Goal: Use online tool/utility: Utilize a website feature to perform a specific function

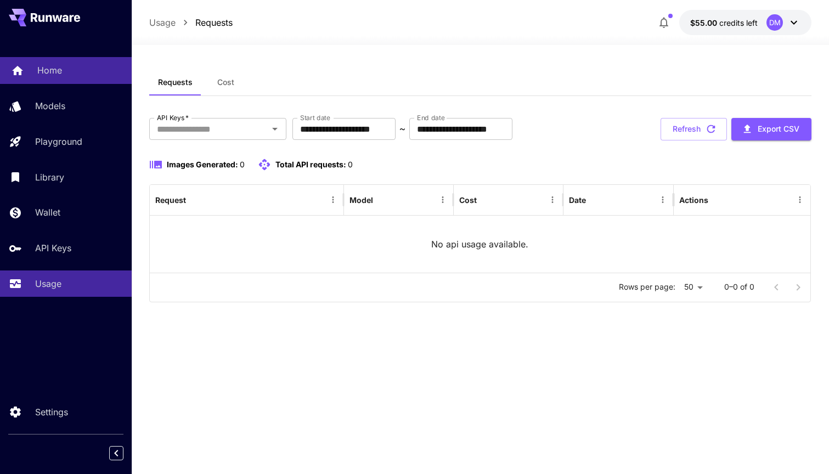
click at [57, 71] on p "Home" at bounding box center [49, 70] width 25 height 13
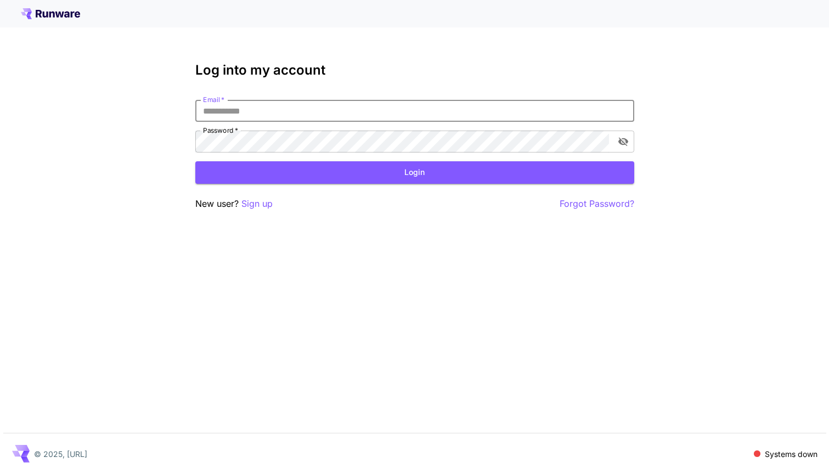
type input "**********"
click at [414, 172] on button "Login" at bounding box center [414, 172] width 439 height 22
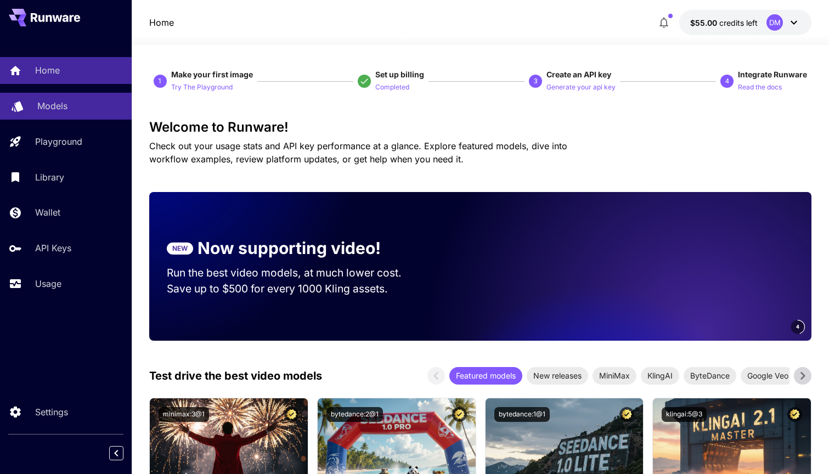
click at [55, 105] on p "Models" at bounding box center [52, 105] width 30 height 13
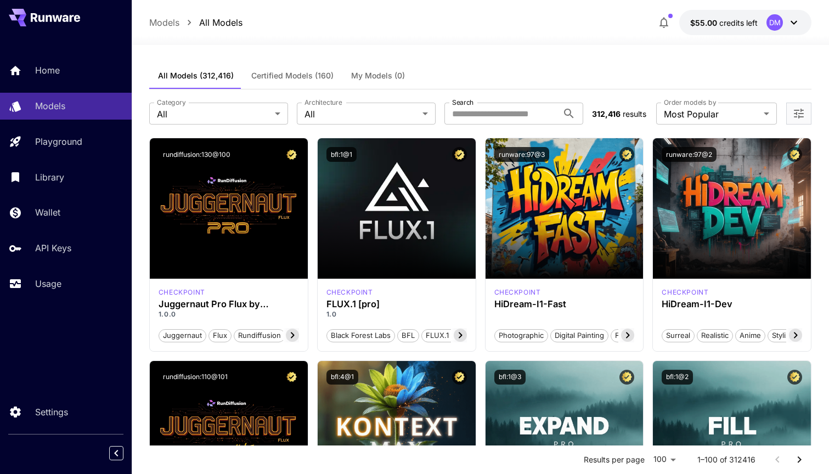
click at [75, 176] on div "Library" at bounding box center [80, 177] width 86 height 13
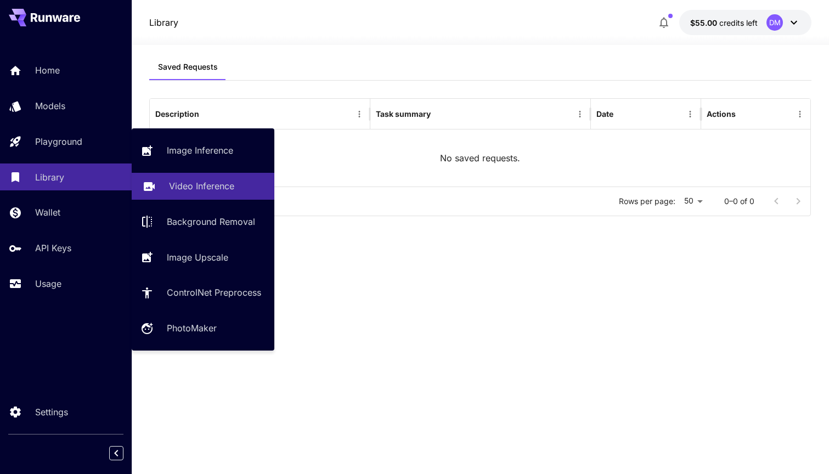
click at [234, 189] on p "Video Inference" at bounding box center [201, 185] width 65 height 13
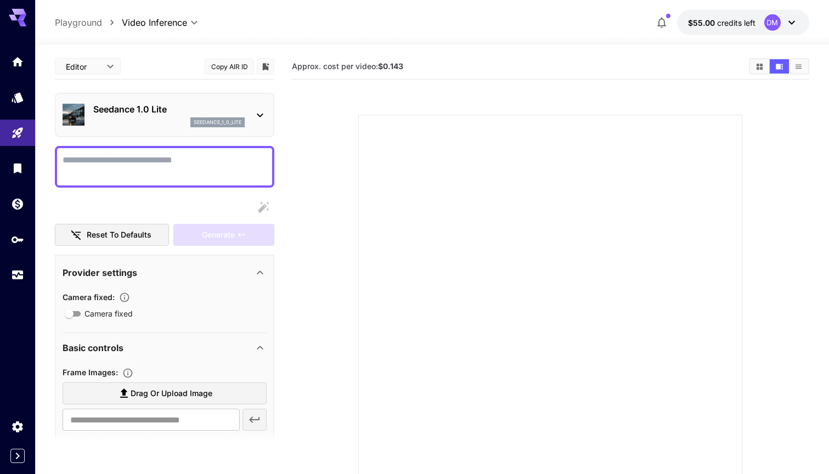
click at [265, 111] on icon at bounding box center [259, 115] width 13 height 13
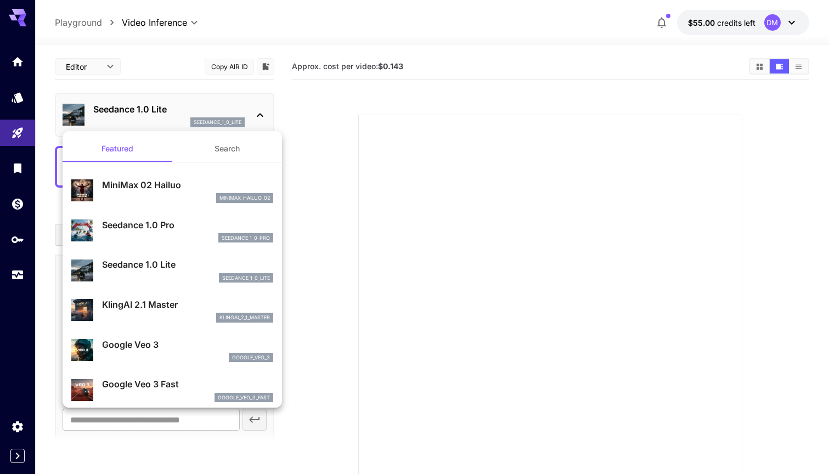
click at [148, 225] on p "Seedance 1.0 Pro" at bounding box center [187, 224] width 171 height 13
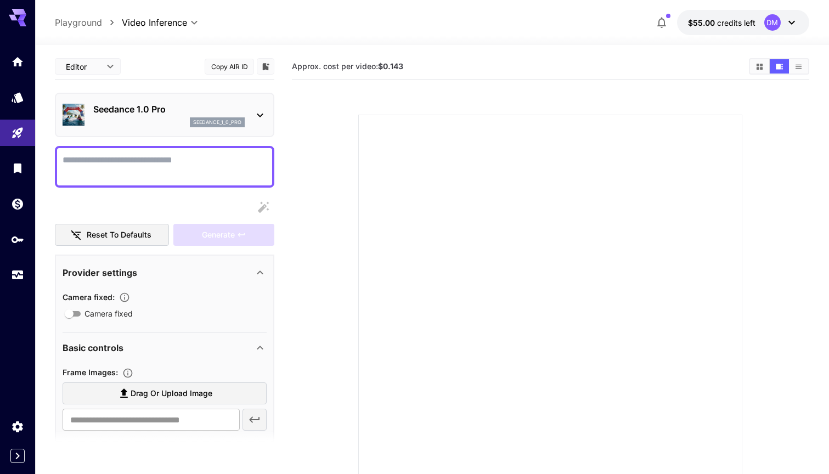
click at [507, 48] on div "**********" at bounding box center [432, 302] width 754 height 515
click at [22, 66] on link at bounding box center [17, 61] width 35 height 27
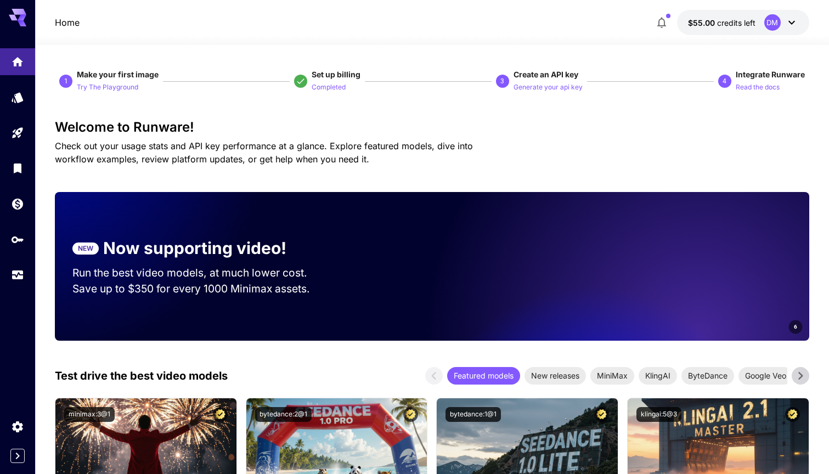
scroll to position [-1, 0]
click at [610, 122] on h3 "Welcome to Runware!" at bounding box center [432, 127] width 754 height 15
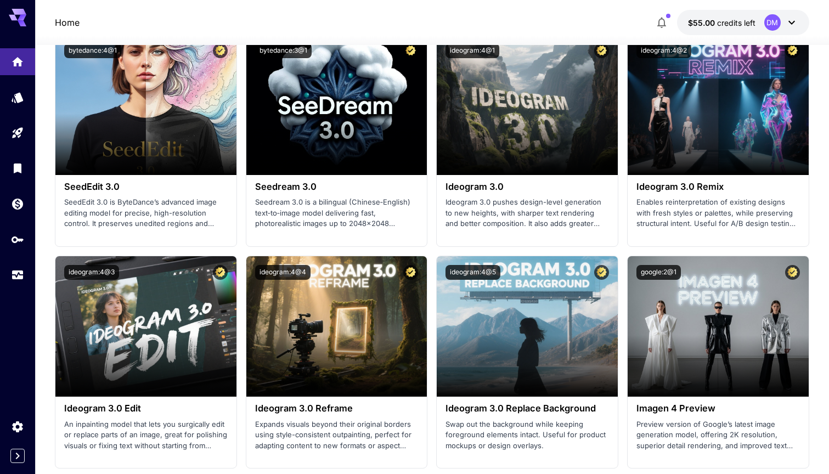
scroll to position [1767, 0]
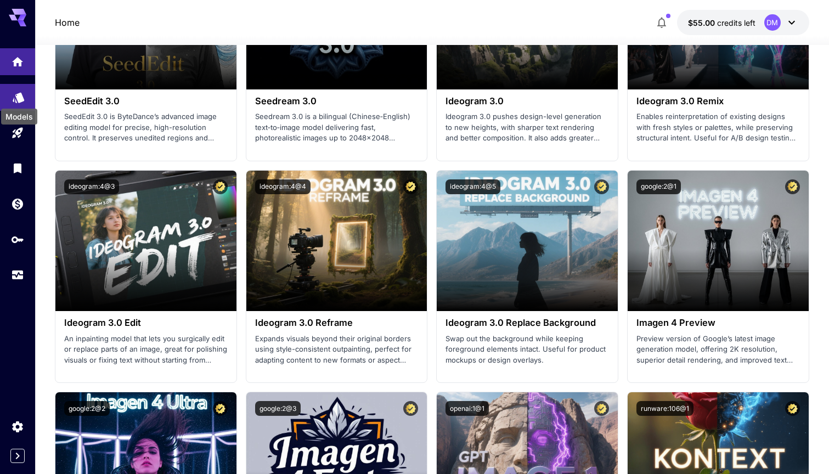
click at [19, 99] on icon "Models" at bounding box center [19, 94] width 12 height 10
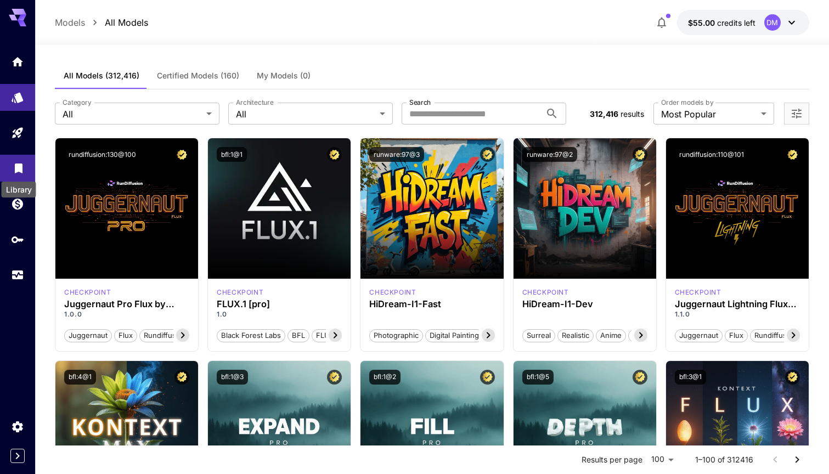
click at [21, 166] on icon "Library" at bounding box center [19, 165] width 8 height 10
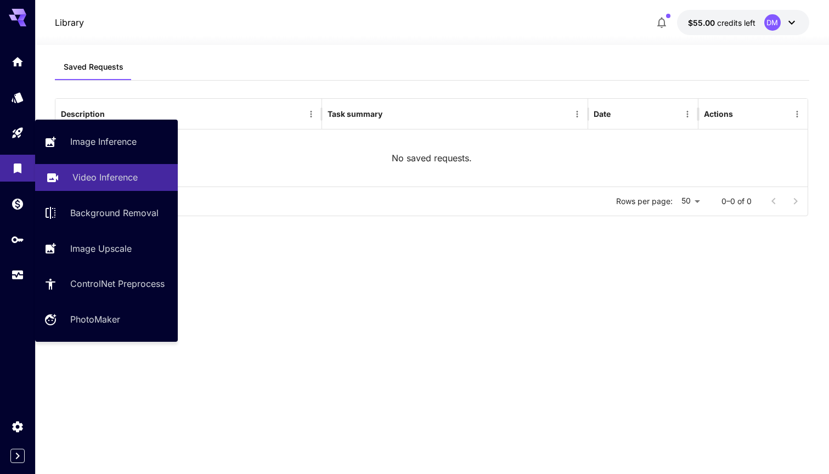
click at [90, 179] on p "Video Inference" at bounding box center [104, 177] width 65 height 13
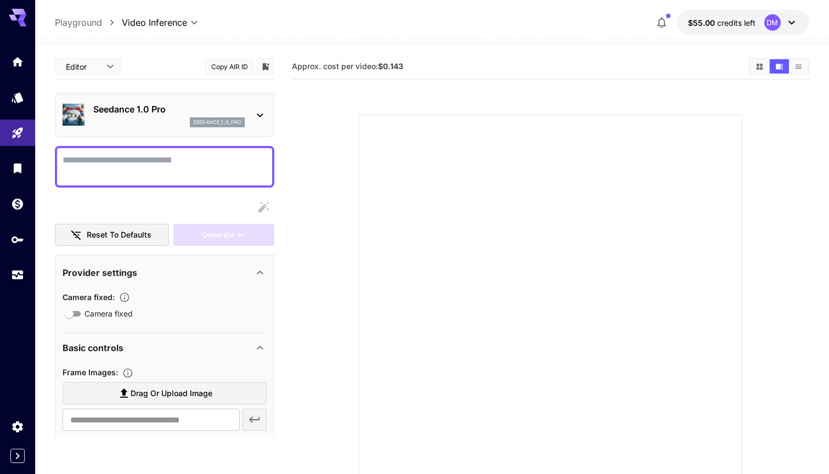
click at [264, 110] on icon at bounding box center [259, 115] width 13 height 13
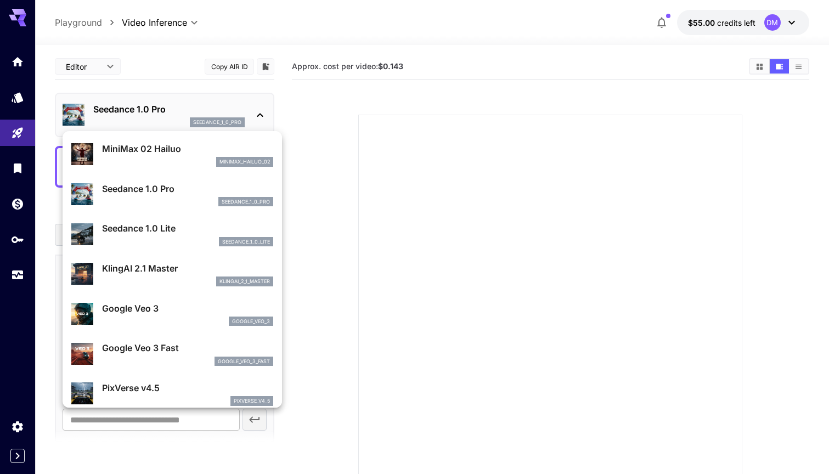
scroll to position [25, 0]
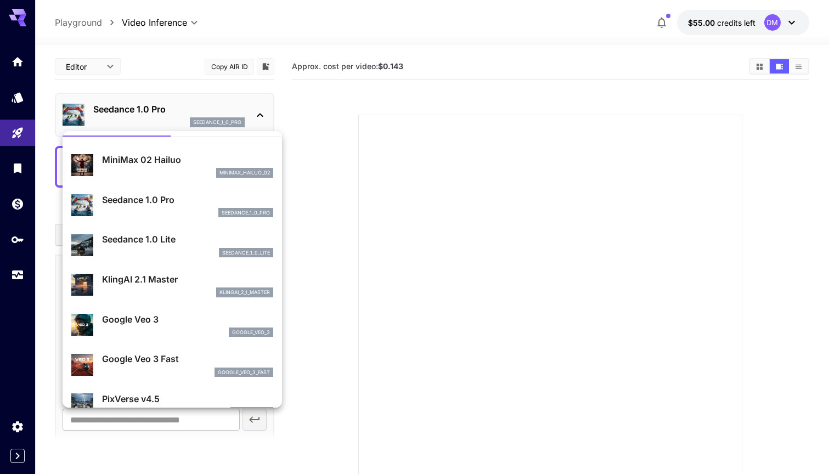
click at [463, 103] on div at bounding box center [414, 237] width 829 height 474
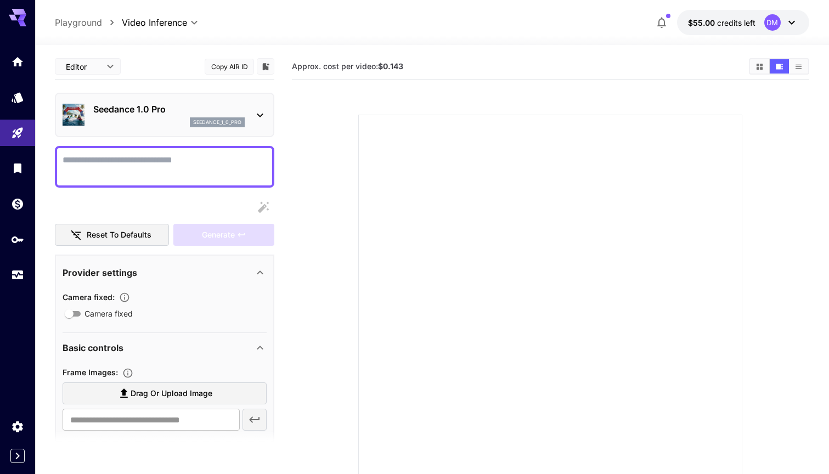
click at [261, 350] on icon at bounding box center [259, 347] width 13 height 13
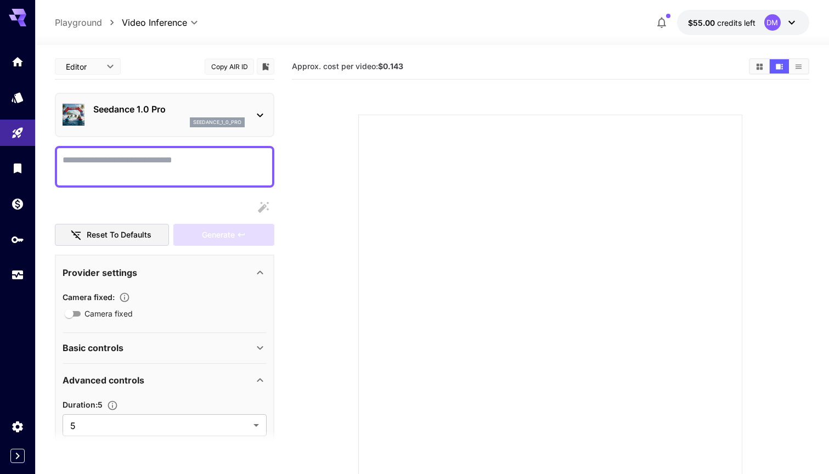
click at [260, 347] on icon at bounding box center [259, 347] width 13 height 13
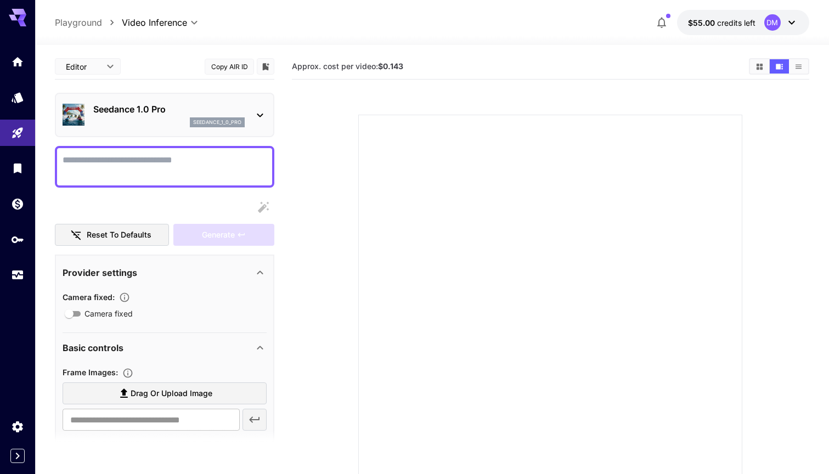
click at [260, 347] on icon at bounding box center [260, 348] width 6 height 4
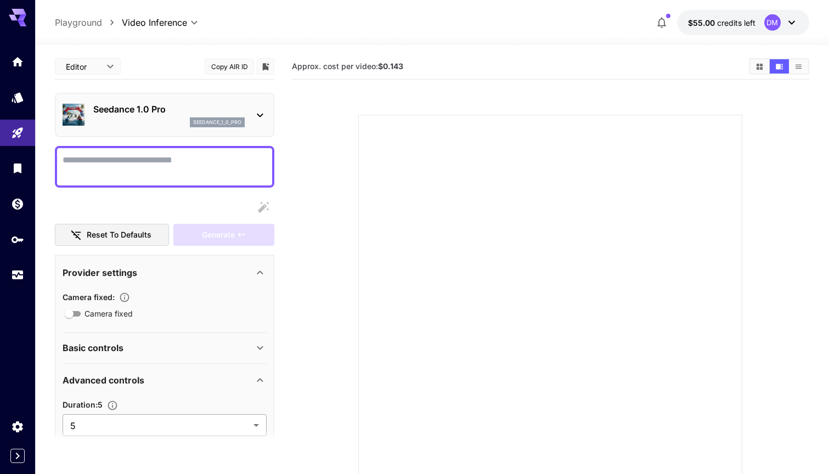
click at [258, 422] on body "**********" at bounding box center [414, 280] width 829 height 560
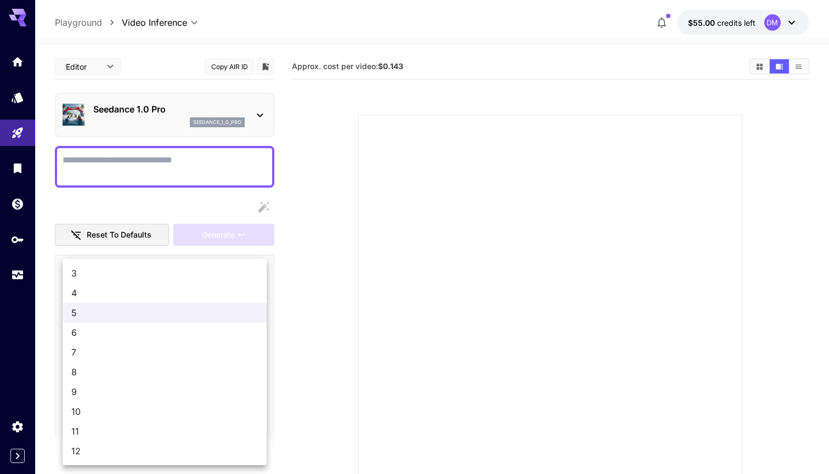
click at [150, 455] on span "12" at bounding box center [164, 450] width 186 height 13
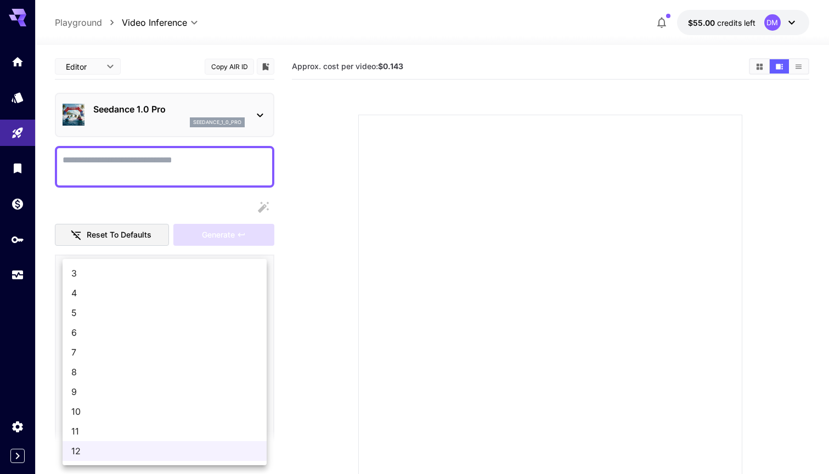
click at [257, 427] on body "**********" at bounding box center [414, 280] width 829 height 560
click at [118, 371] on span "8" at bounding box center [164, 371] width 186 height 13
type input "*"
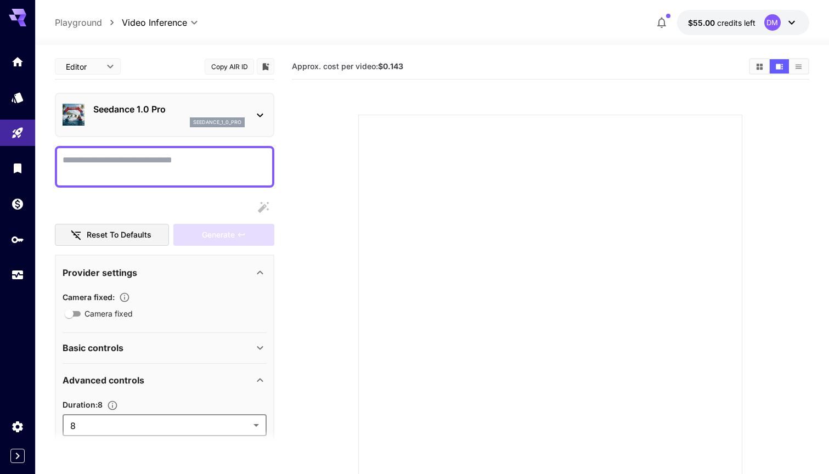
click at [449, 90] on section at bounding box center [550, 293] width 497 height 410
click at [261, 381] on icon at bounding box center [259, 379] width 13 height 13
click at [261, 345] on icon at bounding box center [259, 347] width 13 height 13
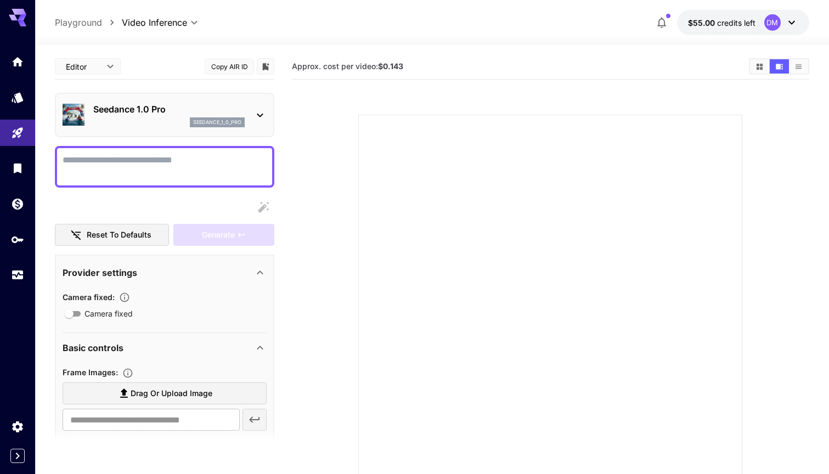
click at [205, 154] on textarea "Camera fixed" at bounding box center [165, 167] width 204 height 26
paste textarea "**********"
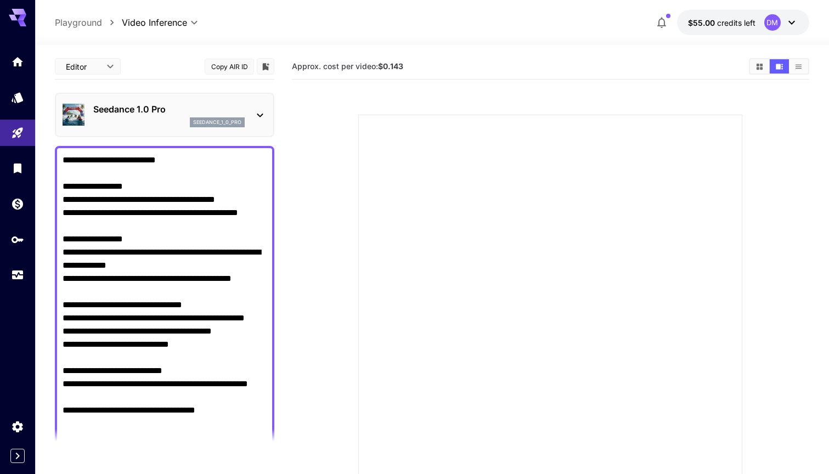
type textarea "**********"
click at [260, 112] on icon at bounding box center [259, 115] width 13 height 13
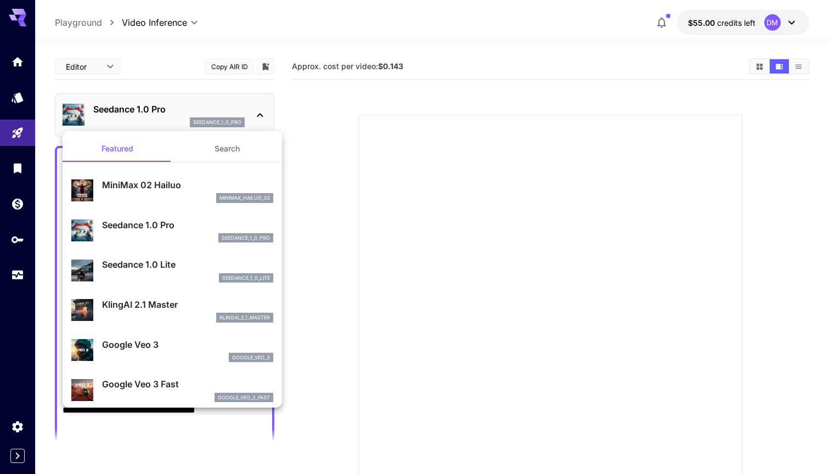
click at [157, 219] on p "Seedance 1.0 Pro" at bounding box center [187, 224] width 171 height 13
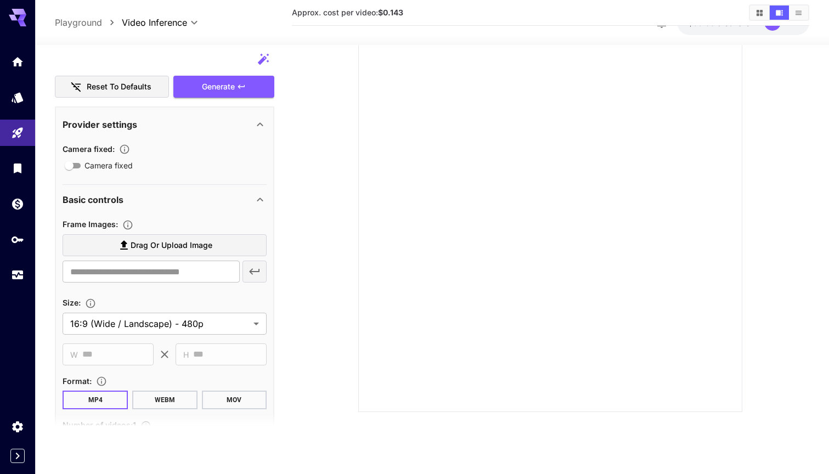
scroll to position [430, 0]
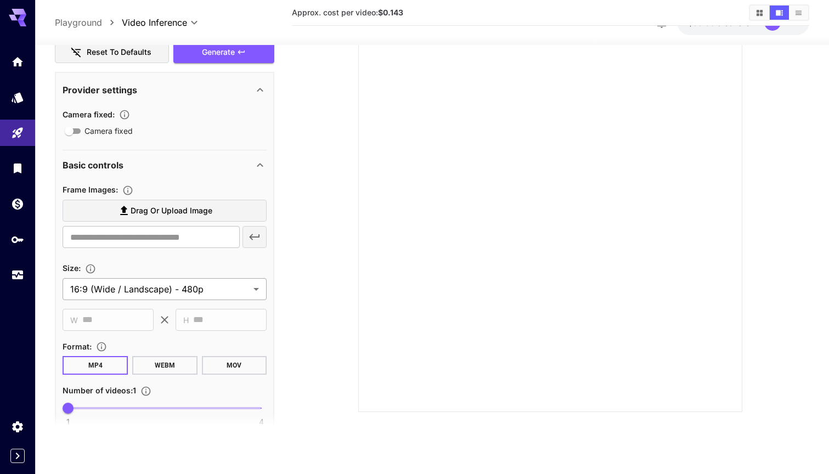
click at [255, 286] on body "**********" at bounding box center [414, 193] width 829 height 560
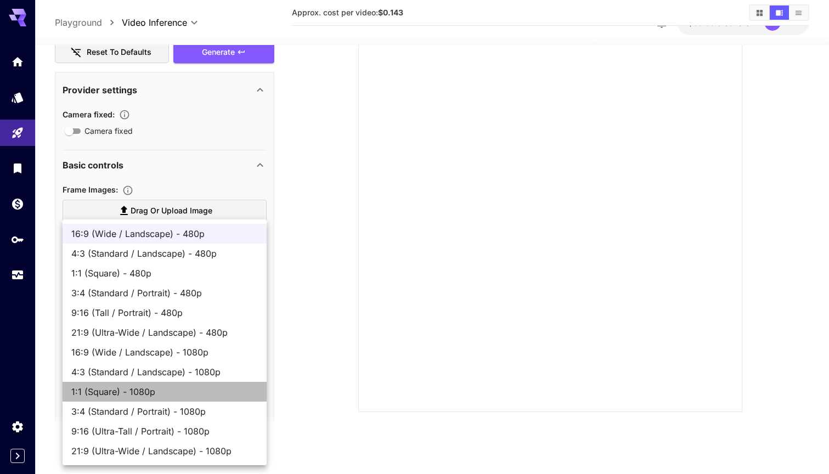
click at [161, 391] on span "1:1 (Square) - 1080p" at bounding box center [164, 391] width 186 height 13
type input "**********"
type input "****"
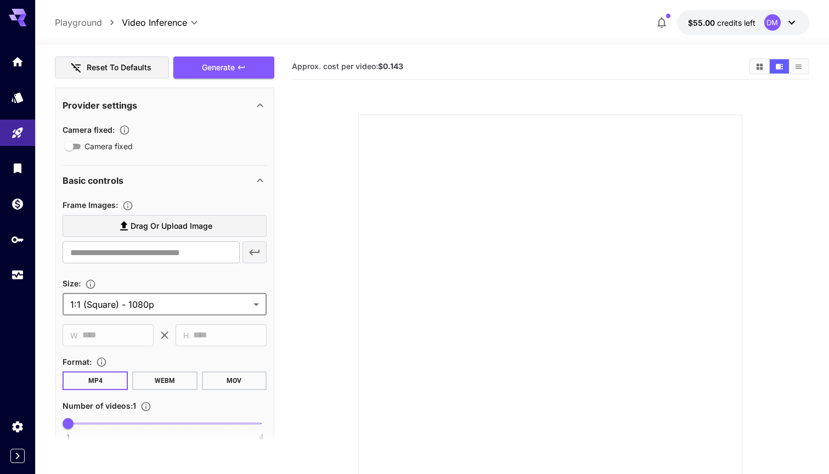
scroll to position [1, 0]
click at [243, 61] on div "Generate" at bounding box center [223, 66] width 101 height 22
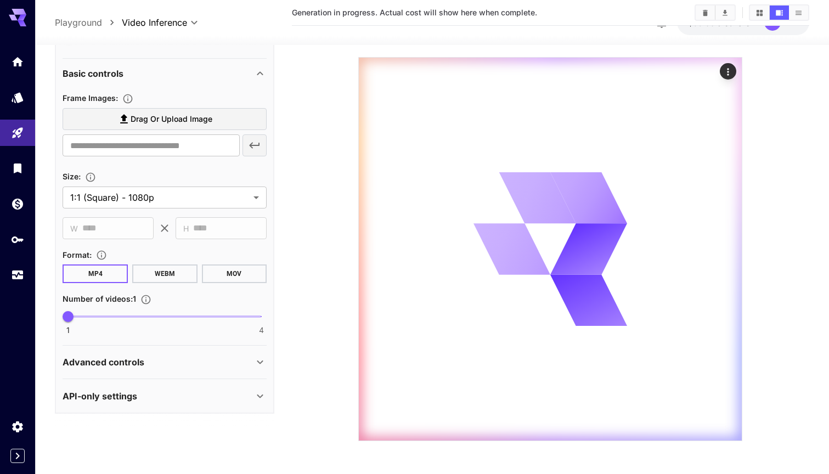
scroll to position [521, 0]
click at [258, 358] on icon at bounding box center [259, 362] width 13 height 13
click at [259, 396] on icon at bounding box center [260, 396] width 6 height 4
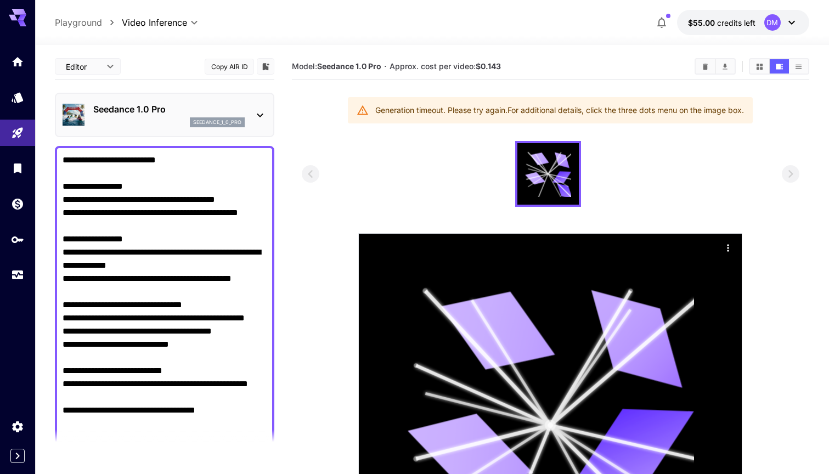
scroll to position [0, 0]
click at [551, 361] on icon at bounding box center [550, 424] width 287 height 287
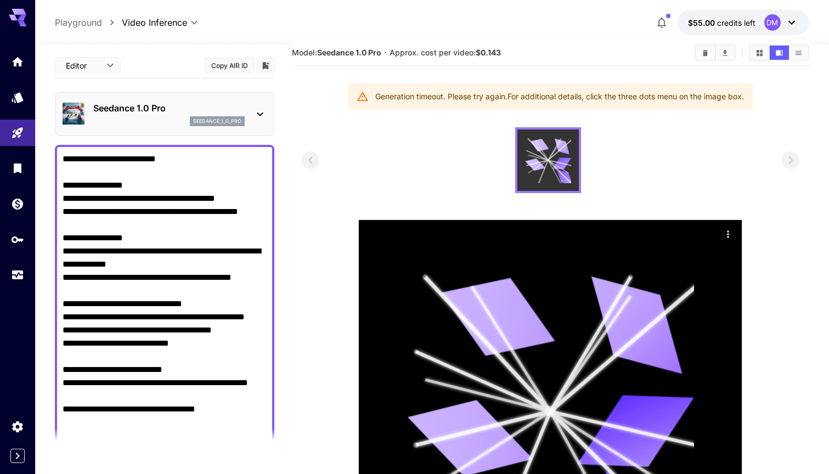
scroll to position [9, 0]
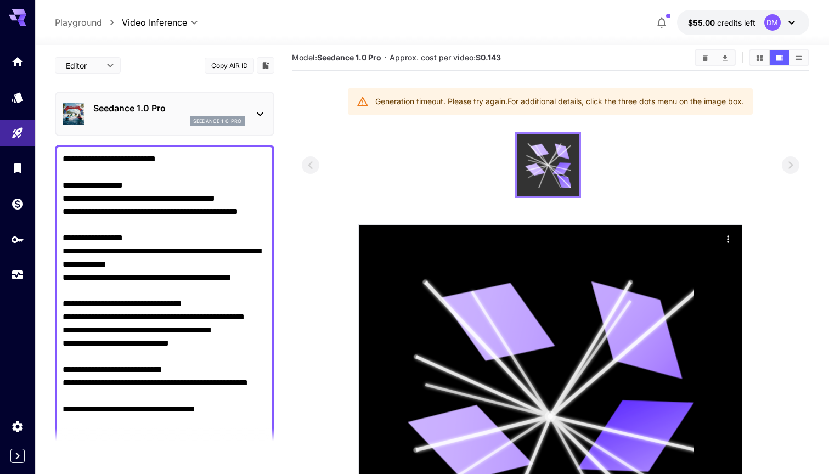
click at [538, 159] on icon at bounding box center [548, 165] width 46 height 46
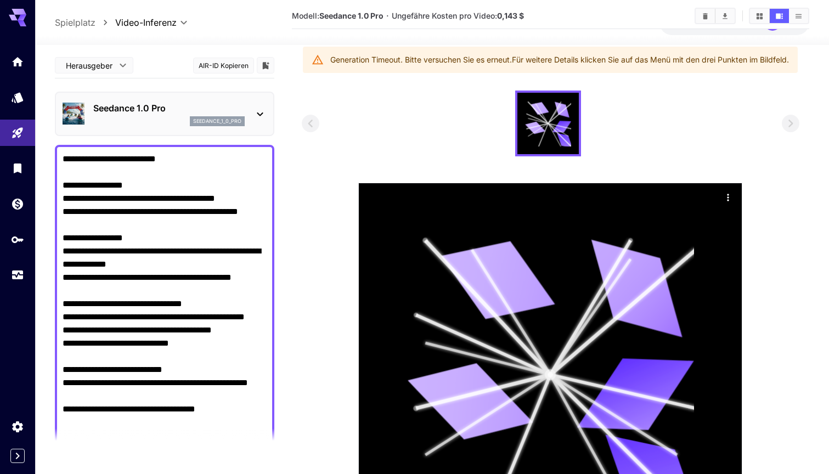
scroll to position [132, 0]
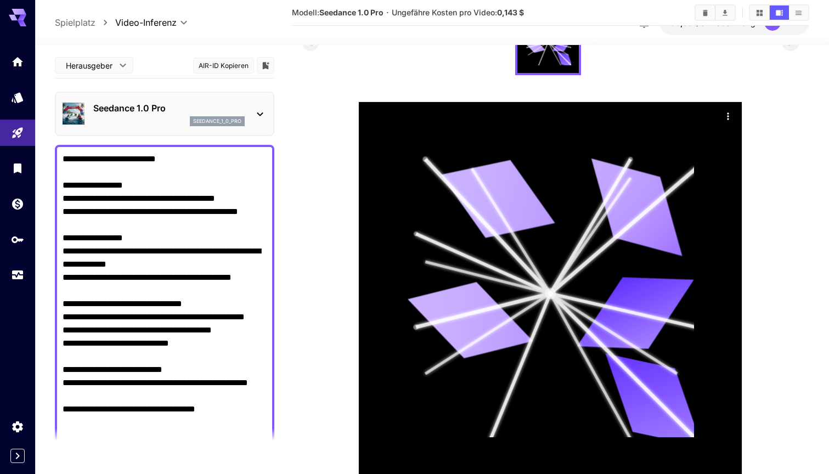
click at [262, 117] on icon at bounding box center [259, 113] width 13 height 13
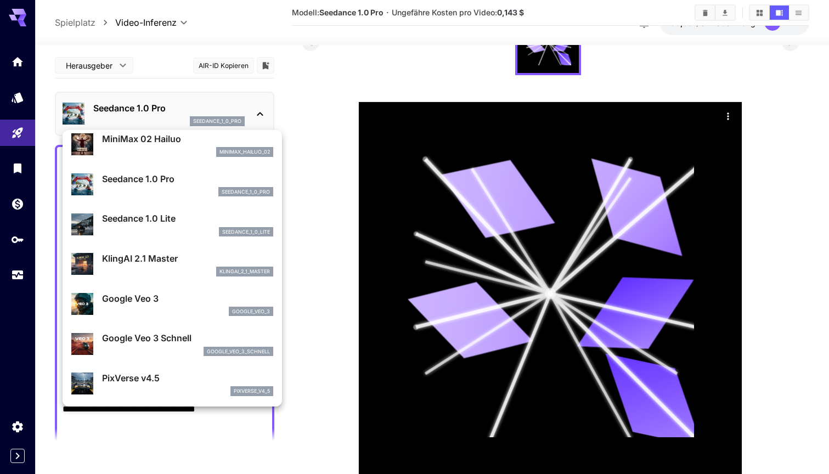
scroll to position [41, 0]
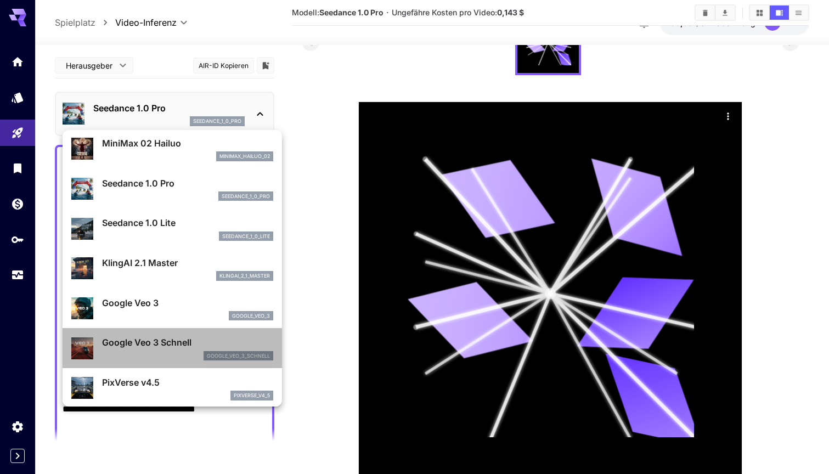
click at [143, 339] on p "Google Veo 3 Schnell" at bounding box center [187, 342] width 171 height 13
type input "**********"
type input "****"
type input "***"
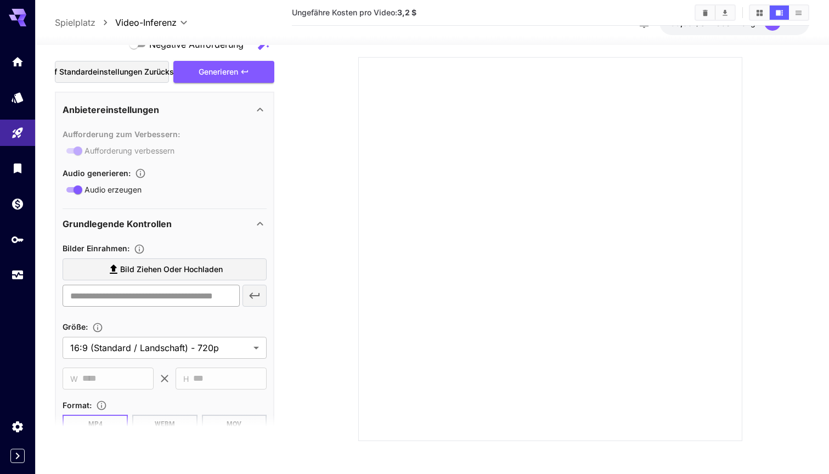
scroll to position [404, 0]
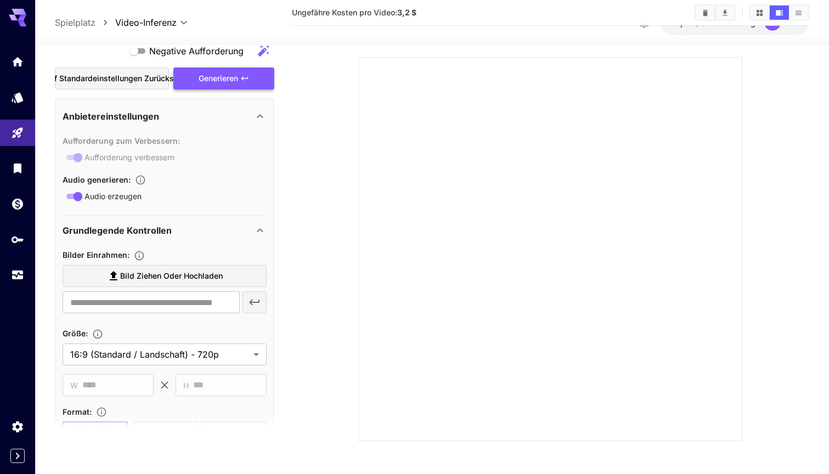
click at [234, 80] on div "Generieren" at bounding box center [223, 78] width 101 height 22
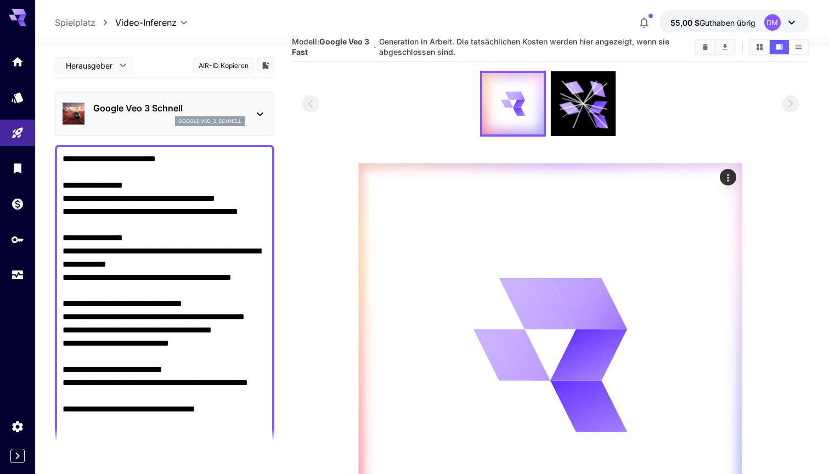
scroll to position [0, 0]
click at [126, 63] on body "**********" at bounding box center [414, 279] width 829 height 601
click at [312, 77] on div at bounding box center [414, 237] width 829 height 474
click at [728, 172] on icon "Aktionen" at bounding box center [727, 177] width 11 height 11
click at [801, 143] on div at bounding box center [414, 237] width 829 height 474
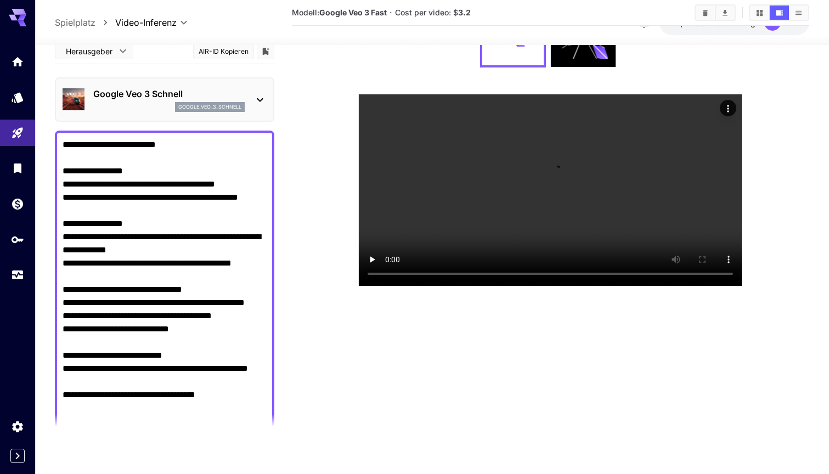
scroll to position [87, 0]
click at [548, 205] on video at bounding box center [550, 189] width 383 height 191
click at [390, 286] on video at bounding box center [550, 189] width 383 height 191
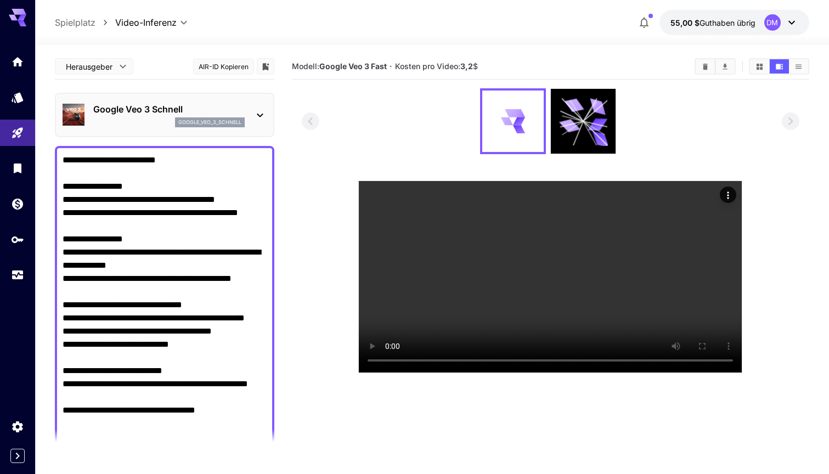
scroll to position [0, 0]
click at [258, 114] on icon at bounding box center [259, 115] width 13 height 13
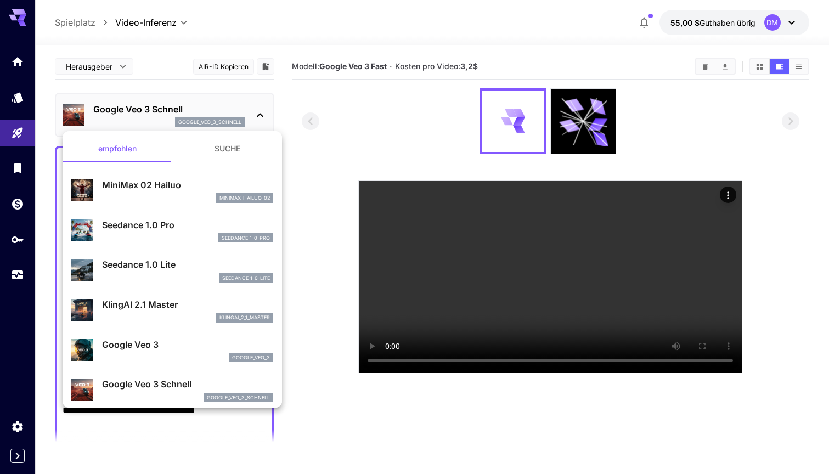
click at [370, 111] on div at bounding box center [414, 237] width 829 height 474
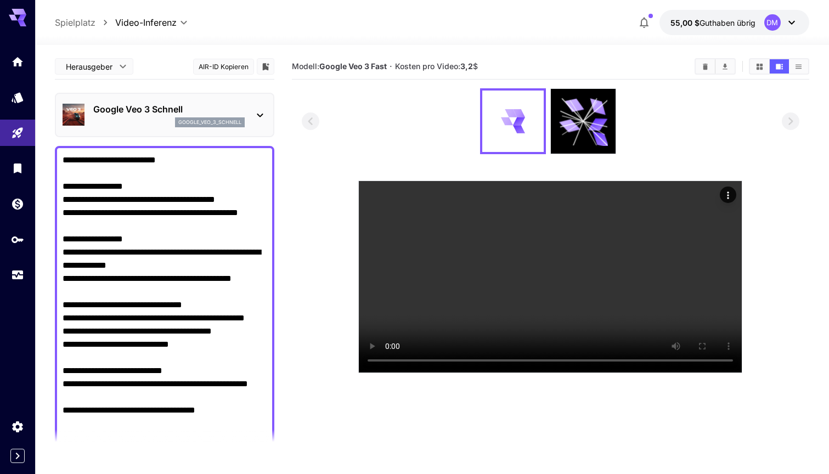
click at [262, 109] on icon at bounding box center [259, 115] width 13 height 13
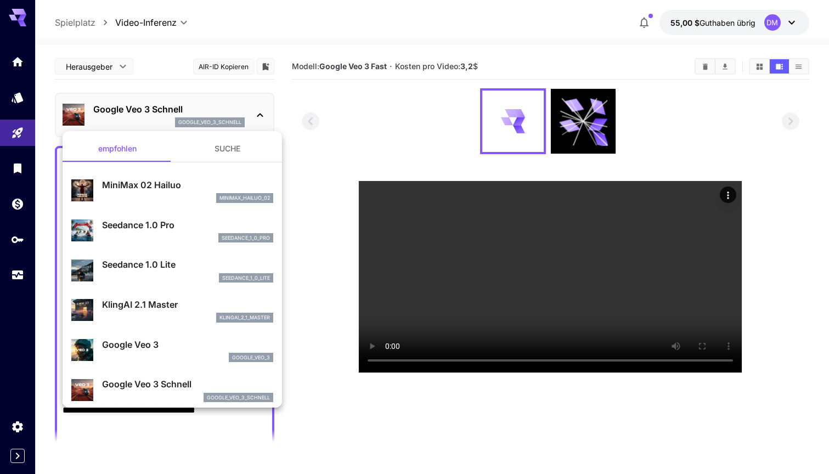
click at [370, 114] on div at bounding box center [414, 237] width 829 height 474
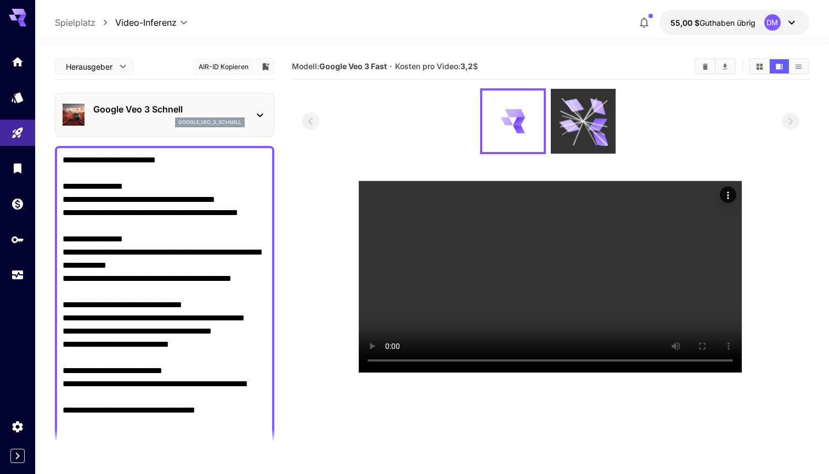
click at [580, 120] on icon at bounding box center [571, 116] width 22 height 10
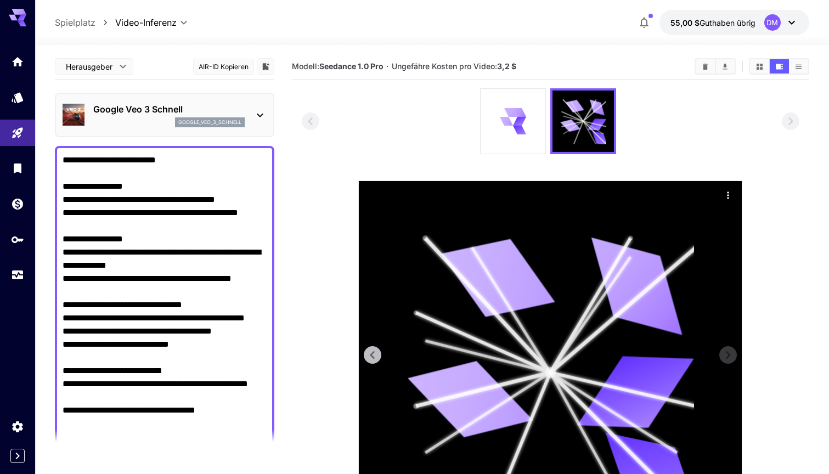
click at [560, 331] on icon at bounding box center [550, 372] width 287 height 287
click at [366, 353] on icon at bounding box center [372, 355] width 16 height 16
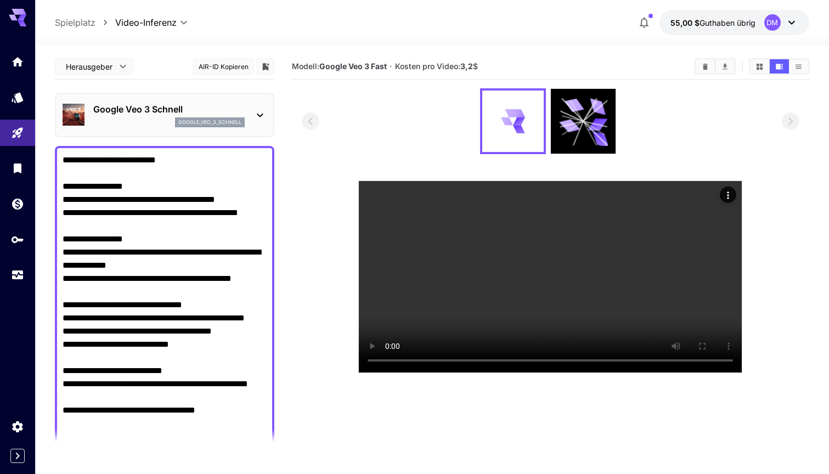
click at [393, 129] on div at bounding box center [550, 121] width 497 height 66
click at [13, 55] on icon "Start" at bounding box center [18, 58] width 13 height 13
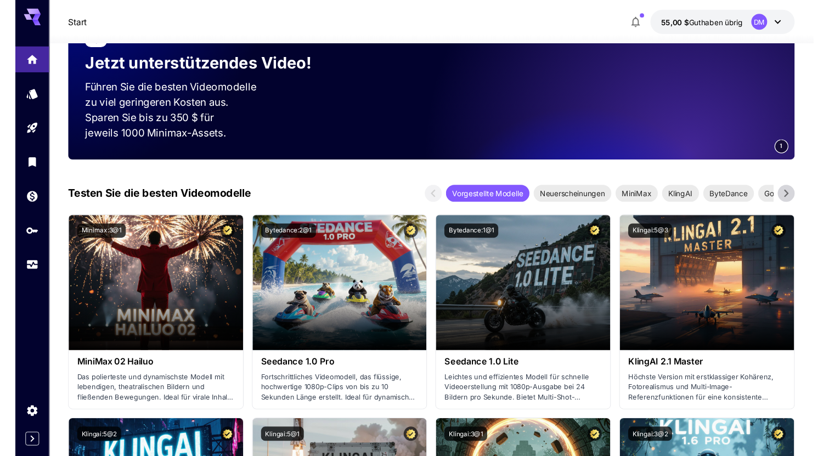
scroll to position [188, 0]
